Goal: Task Accomplishment & Management: Use online tool/utility

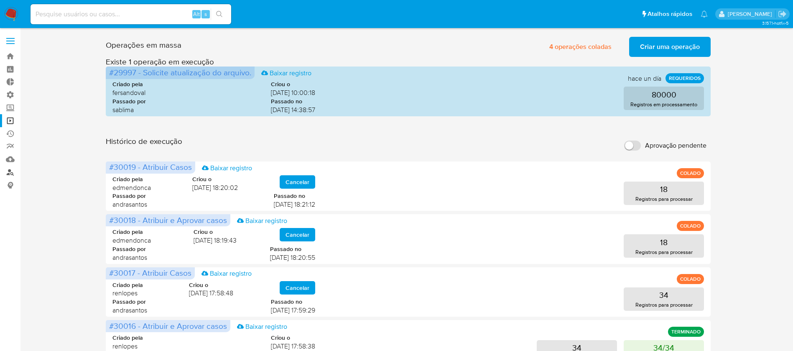
click at [11, 170] on link "Localizador de pessoas" at bounding box center [49, 171] width 99 height 13
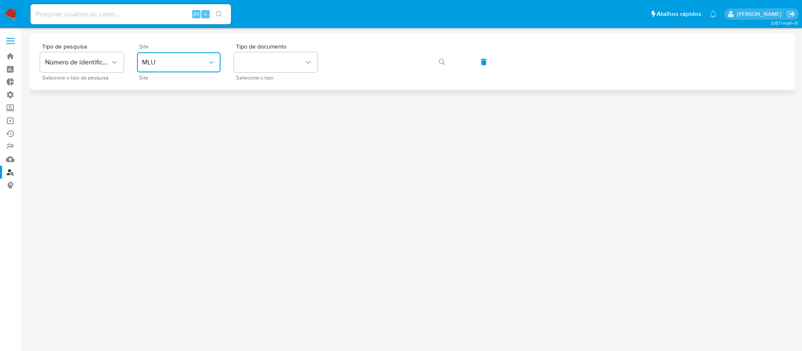
click at [205, 58] on span "MLU" at bounding box center [174, 62] width 65 height 8
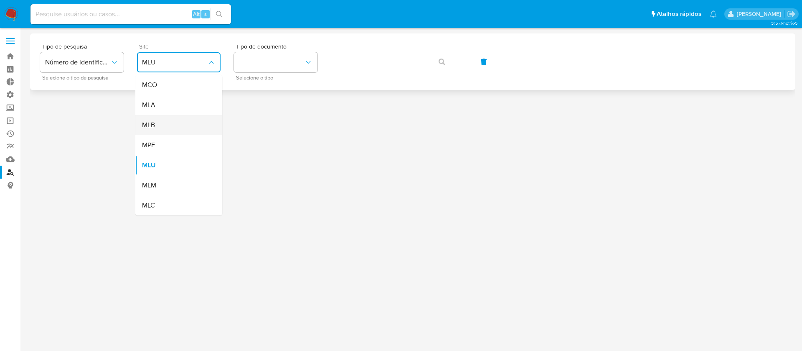
click at [169, 130] on div "MLB" at bounding box center [176, 125] width 69 height 20
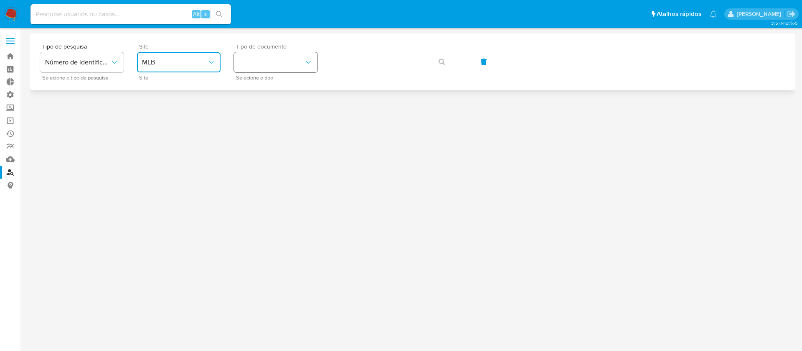
click at [283, 70] on button "identificationType" at bounding box center [276, 62] width 84 height 20
click at [266, 98] on div "CNPJ CNPJ" at bounding box center [273, 89] width 69 height 28
click at [444, 66] on span "button" at bounding box center [442, 62] width 7 height 18
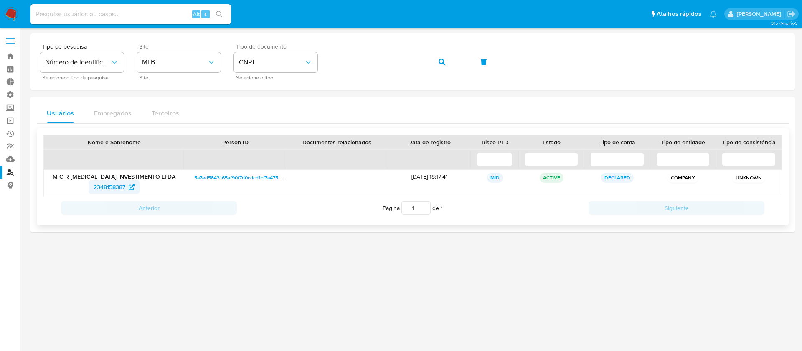
click at [112, 184] on span "2348158387" at bounding box center [110, 186] width 32 height 13
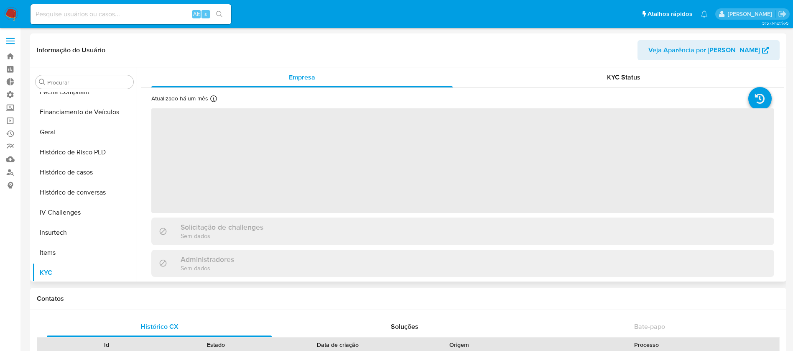
scroll to position [373, 0]
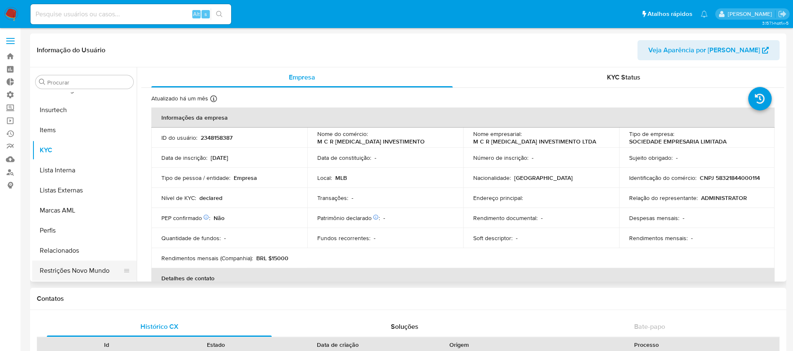
select select "10"
click at [80, 268] on button "Restrições Novo Mundo" at bounding box center [81, 270] width 98 height 20
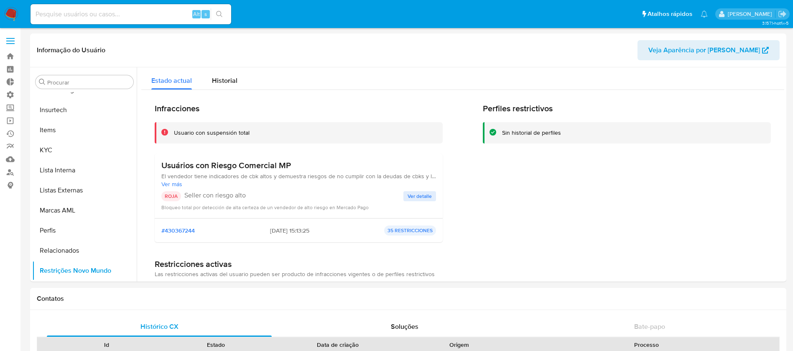
click at [289, 186] on span "Ver más" at bounding box center [298, 184] width 275 height 8
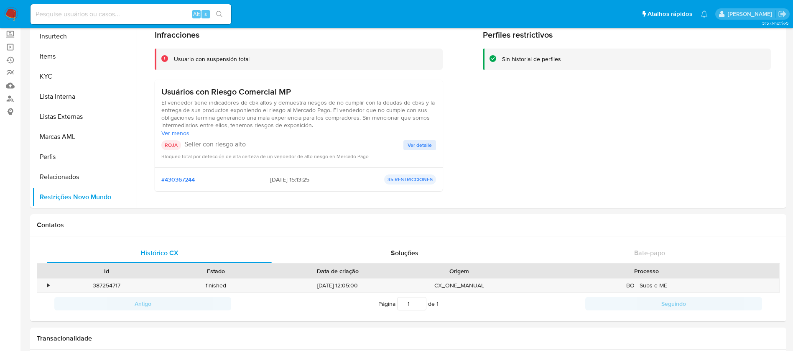
scroll to position [0, 0]
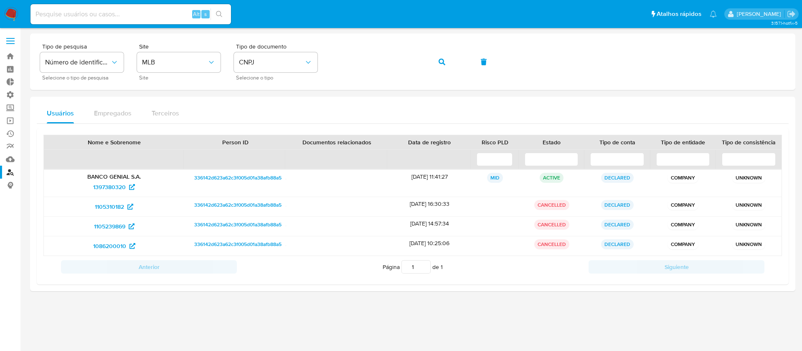
click at [15, 43] on label at bounding box center [10, 41] width 21 height 18
click at [0, 0] on input "checkbox" at bounding box center [0, 0] width 0 height 0
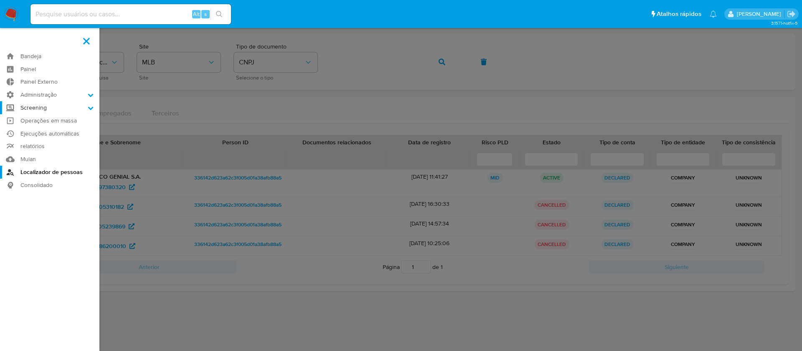
click at [92, 108] on icon at bounding box center [91, 108] width 6 height 6
click at [0, 0] on input "Screening" at bounding box center [0, 0] width 0 height 0
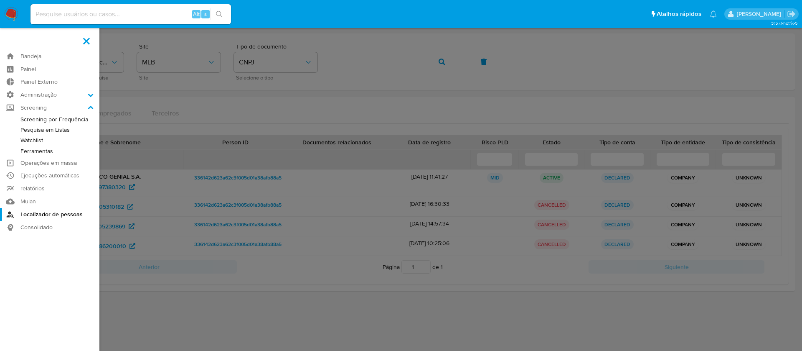
click at [35, 138] on link "Watchlist" at bounding box center [49, 140] width 99 height 10
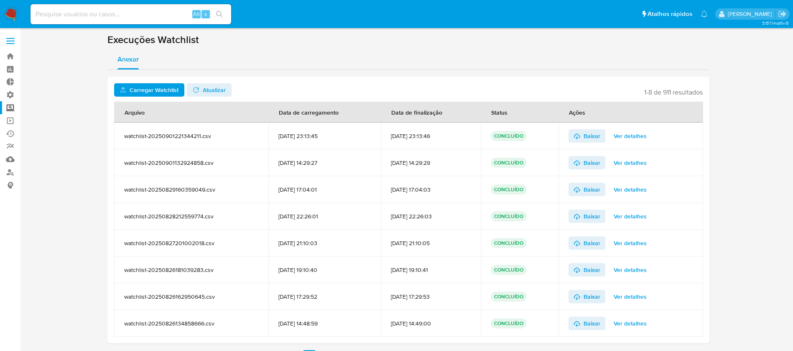
click at [153, 92] on span "Carregar Watchlist" at bounding box center [154, 89] width 49 height 13
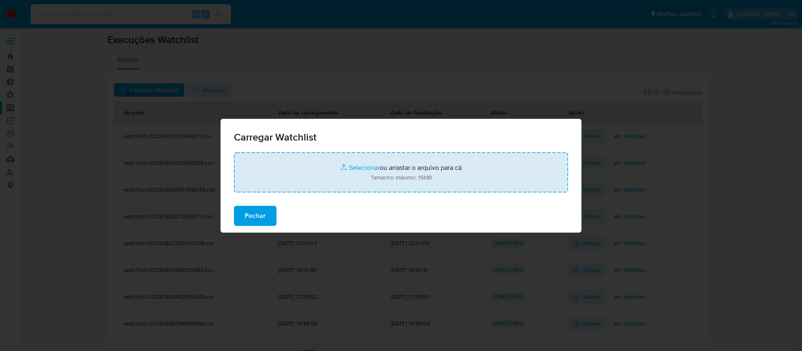
click at [362, 168] on input "file" at bounding box center [401, 172] width 334 height 40
click at [371, 165] on input "file" at bounding box center [401, 172] width 334 height 40
click at [352, 168] on input "file" at bounding box center [401, 172] width 334 height 40
type input "C:\fakepath\Watchlist1000.csv.xlsx"
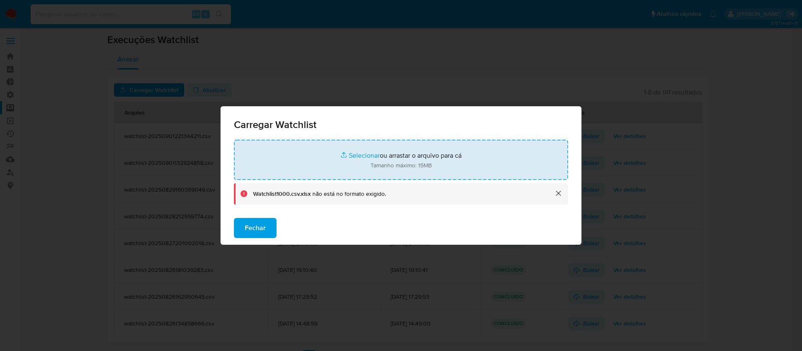
click at [350, 156] on input "file" at bounding box center [401, 160] width 334 height 40
type input "C:\fakepath\Watchlist1000.csv"
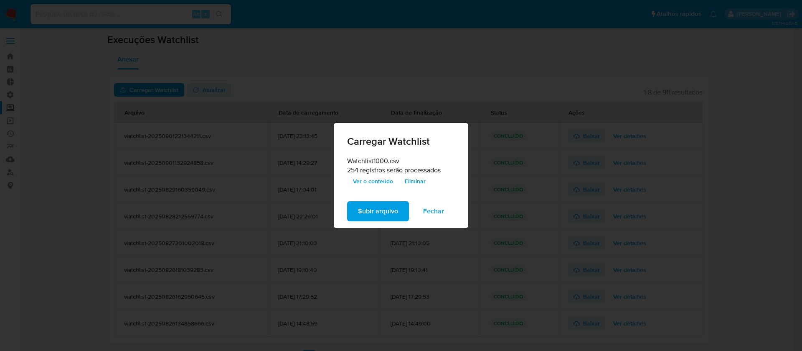
click at [383, 211] on span "Subir arquivo" at bounding box center [378, 211] width 40 height 18
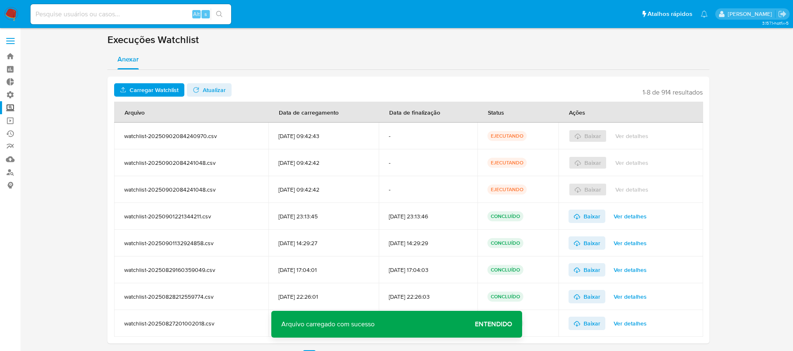
click at [210, 90] on span "Atualizar" at bounding box center [214, 89] width 23 height 13
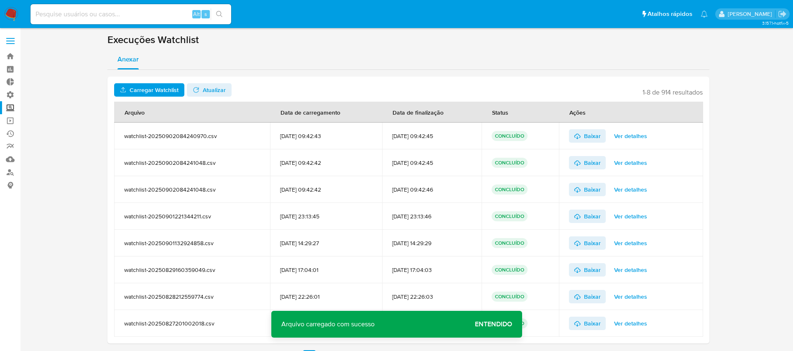
click at [210, 90] on span "Atualizar" at bounding box center [214, 89] width 23 height 13
click at [636, 135] on span "Ver detalhes" at bounding box center [630, 136] width 33 height 12
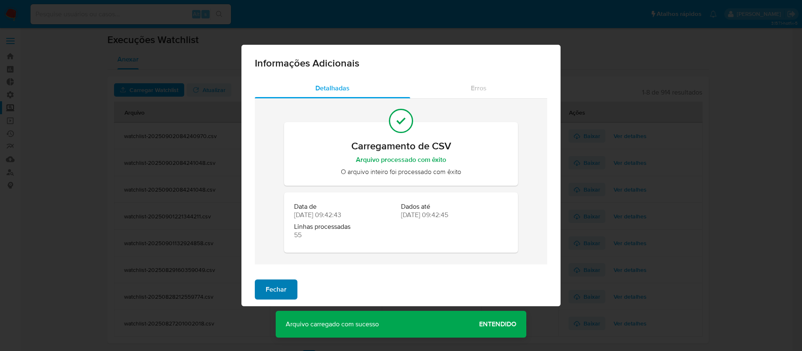
click at [278, 291] on span "Fechar" at bounding box center [276, 289] width 21 height 18
